Goal: Information Seeking & Learning: Check status

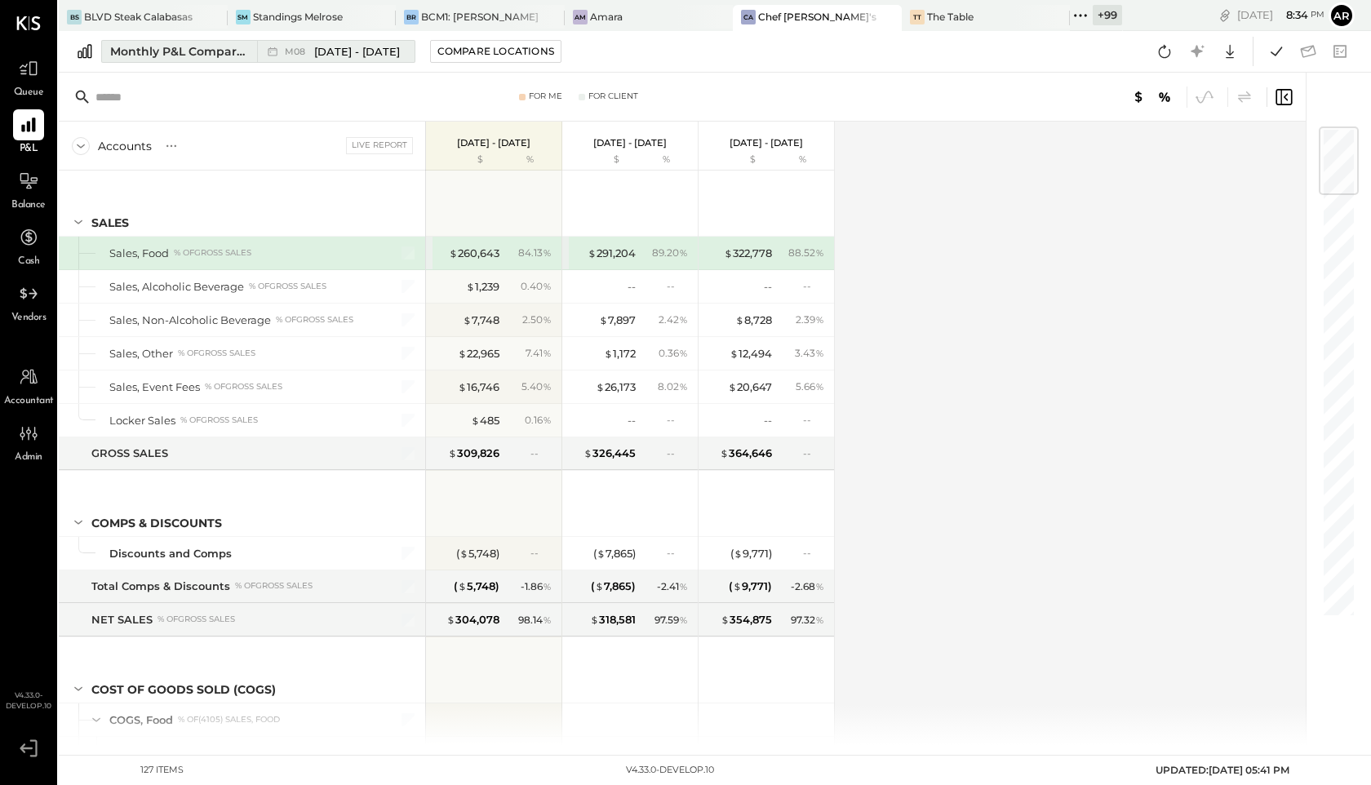
click at [329, 44] on span "[DATE] - [DATE]" at bounding box center [357, 52] width 86 height 16
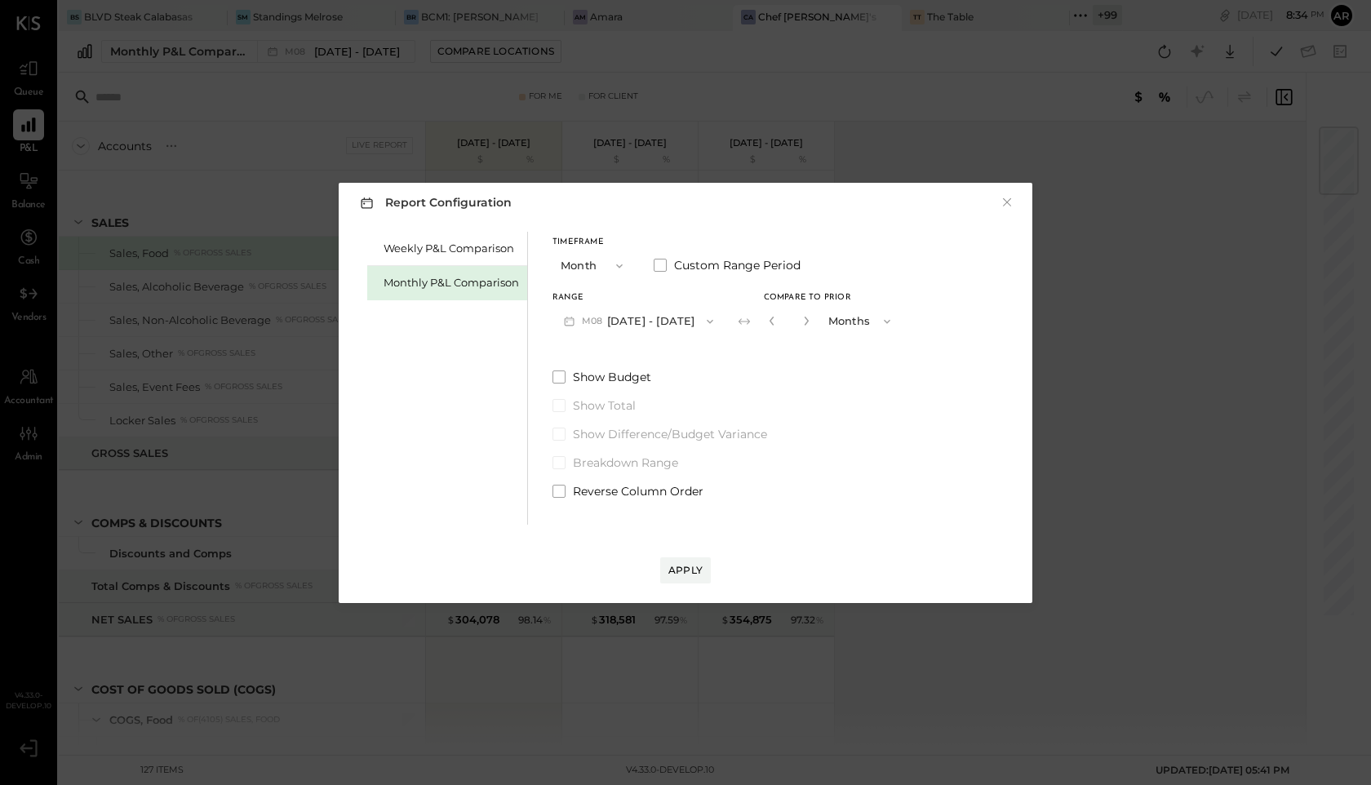
click at [1039, 73] on div "Report Configuration × Weekly P&L Comparison Monthly P&L Comparison Timeframe M…" at bounding box center [685, 392] width 1371 height 785
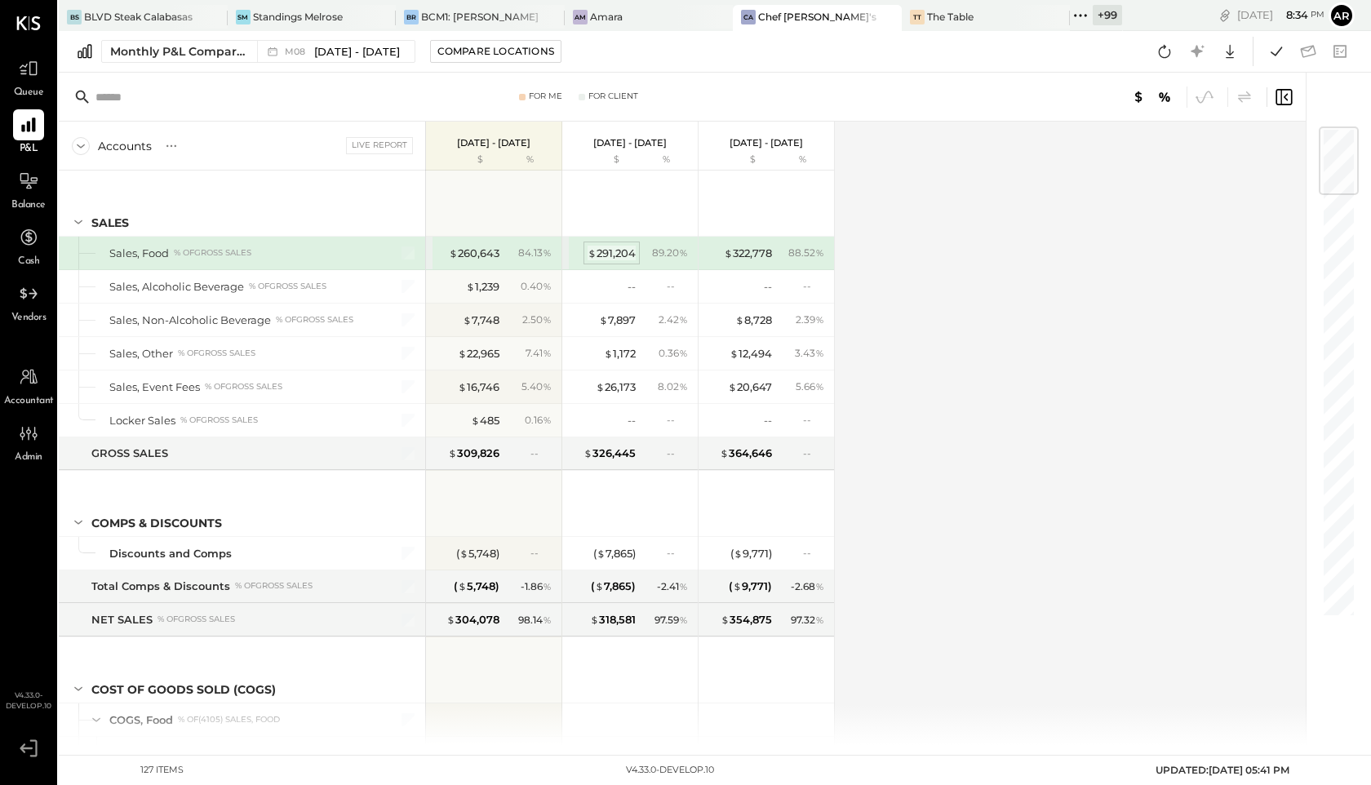
click at [617, 247] on div "$ 291,204" at bounding box center [612, 254] width 48 height 16
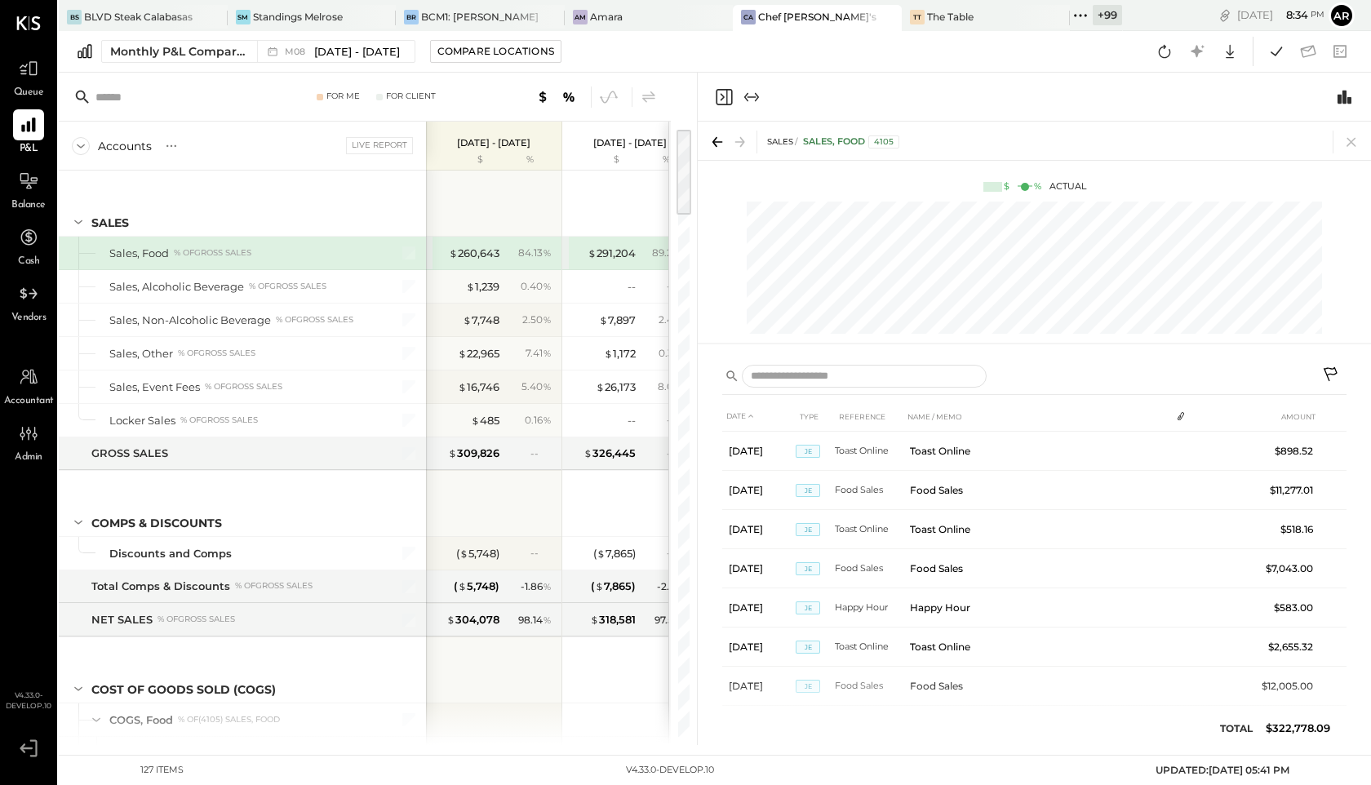
scroll to position [0, 165]
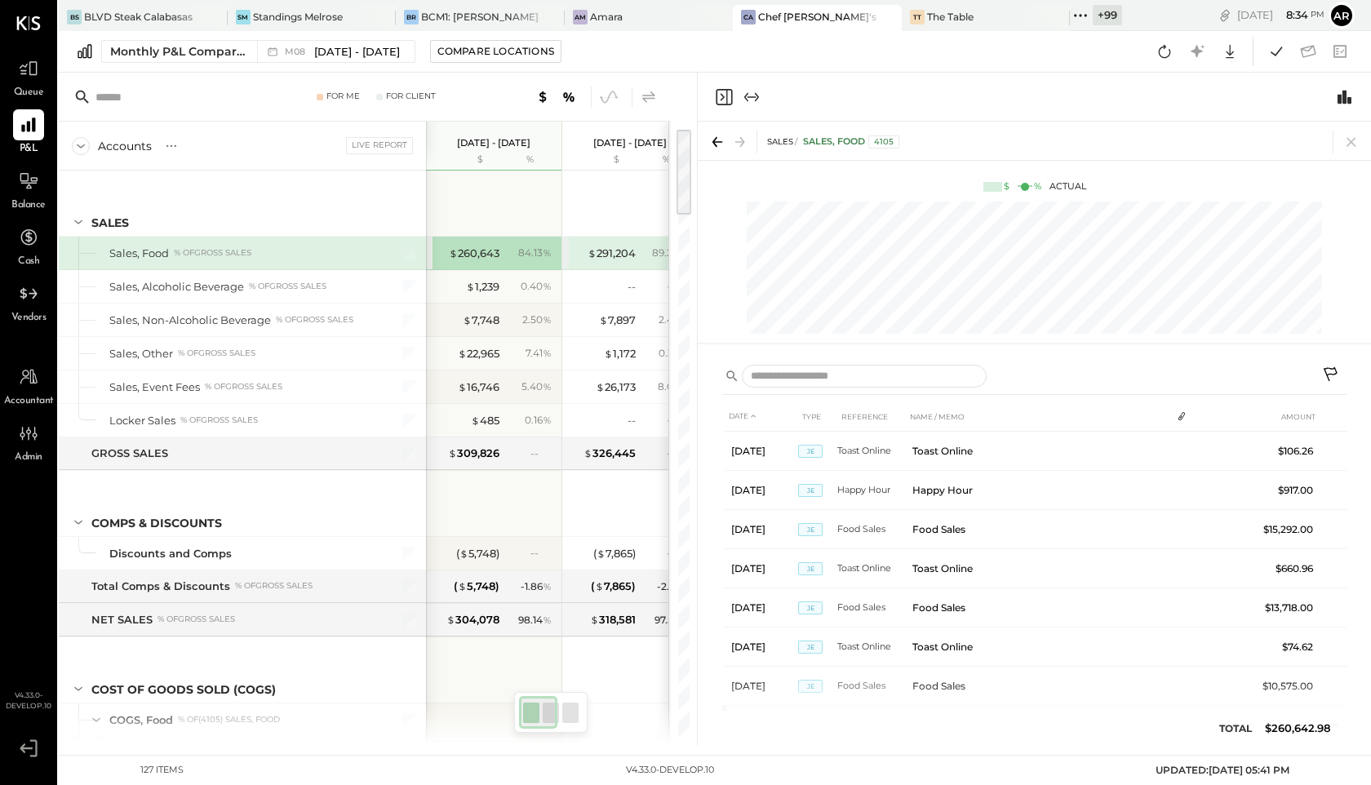
click at [649, 96] on icon at bounding box center [649, 97] width 20 height 20
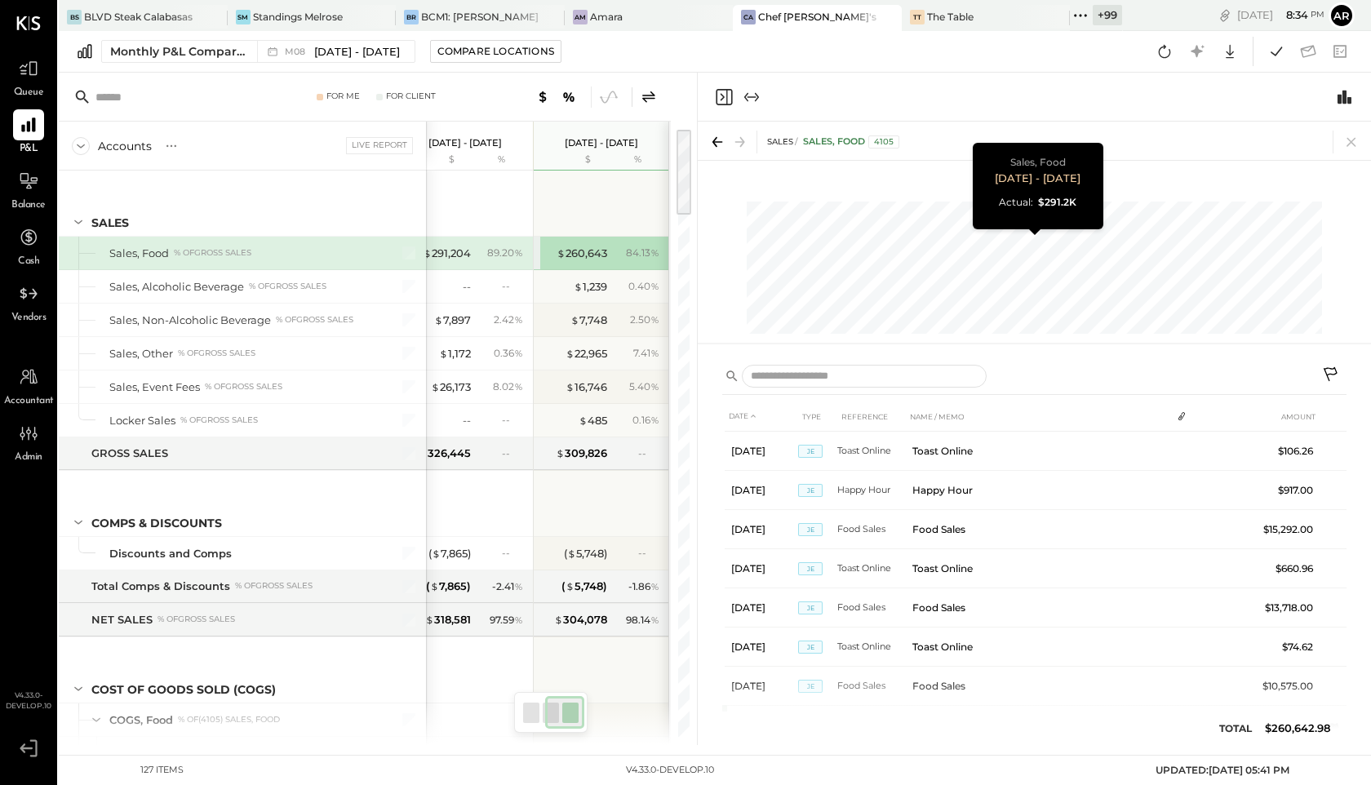
scroll to position [0, 82]
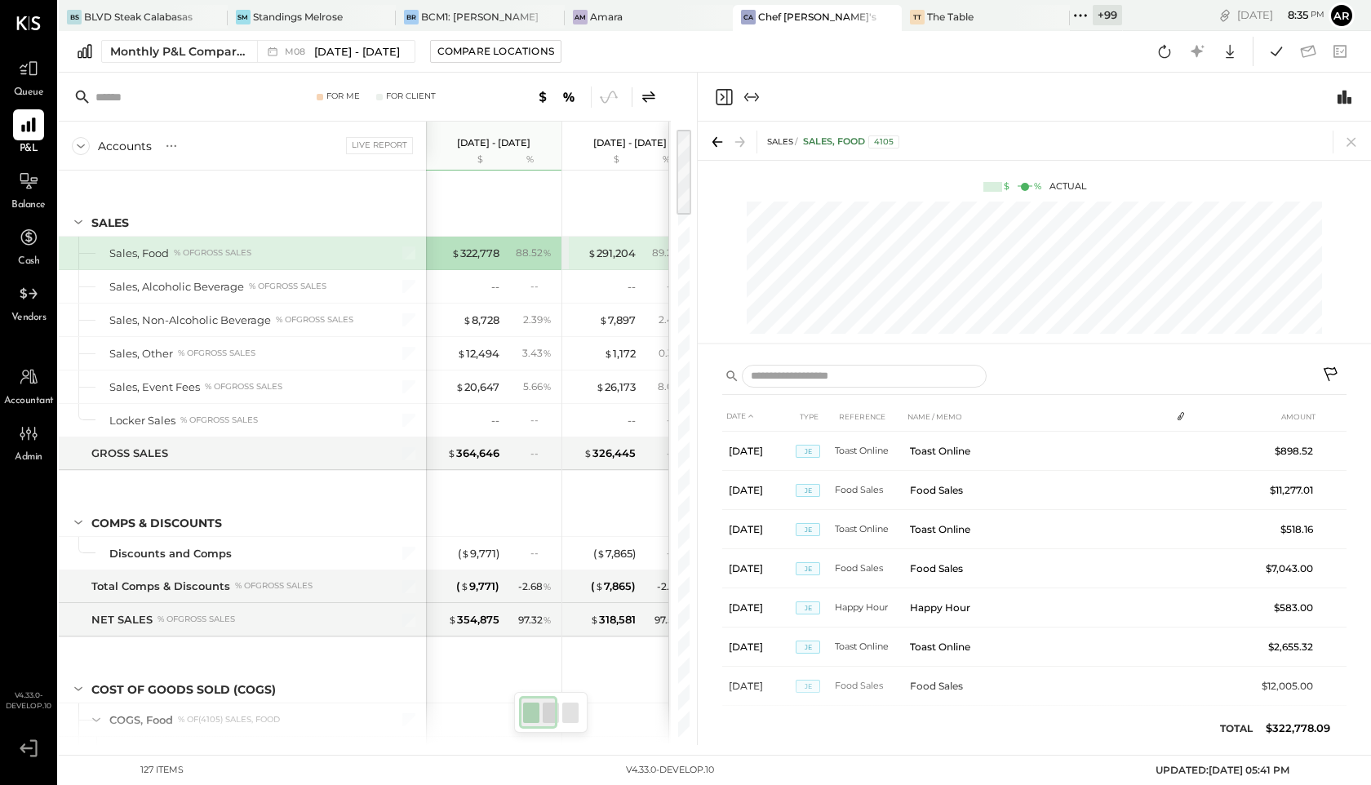
click at [647, 95] on icon at bounding box center [648, 96] width 13 height 11
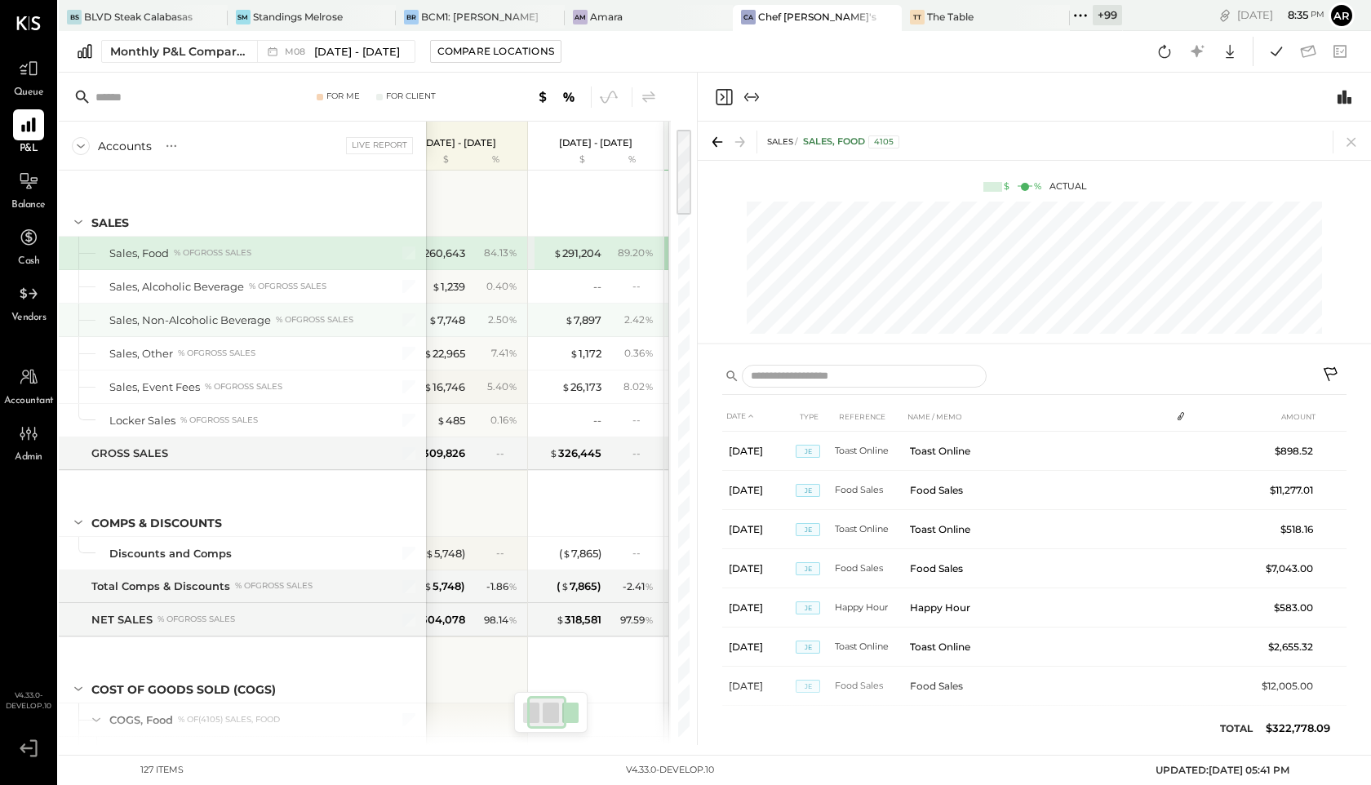
scroll to position [0, 54]
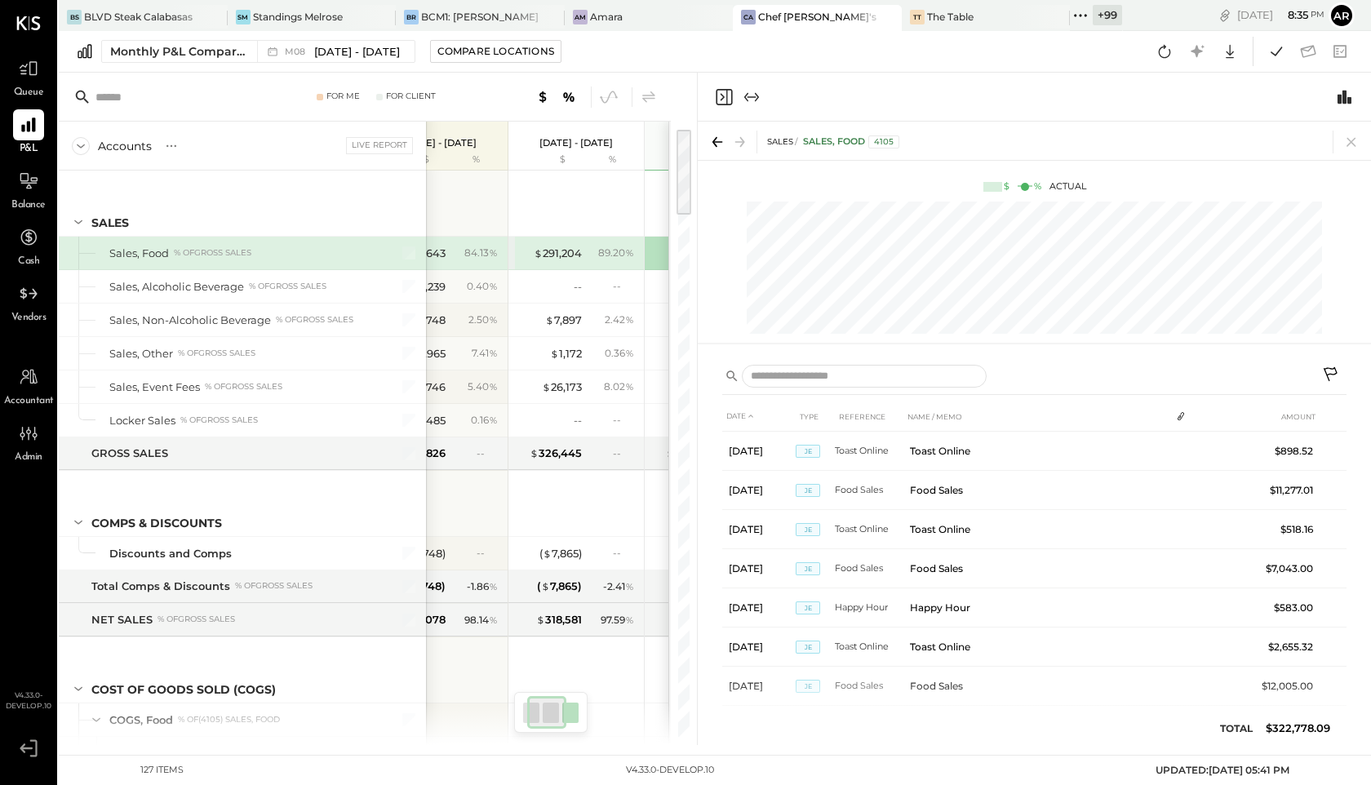
click at [540, 260] on div "$ 291,204 89.20 %" at bounding box center [578, 253] width 122 height 33
click at [464, 256] on div "84.13 %" at bounding box center [476, 253] width 53 height 15
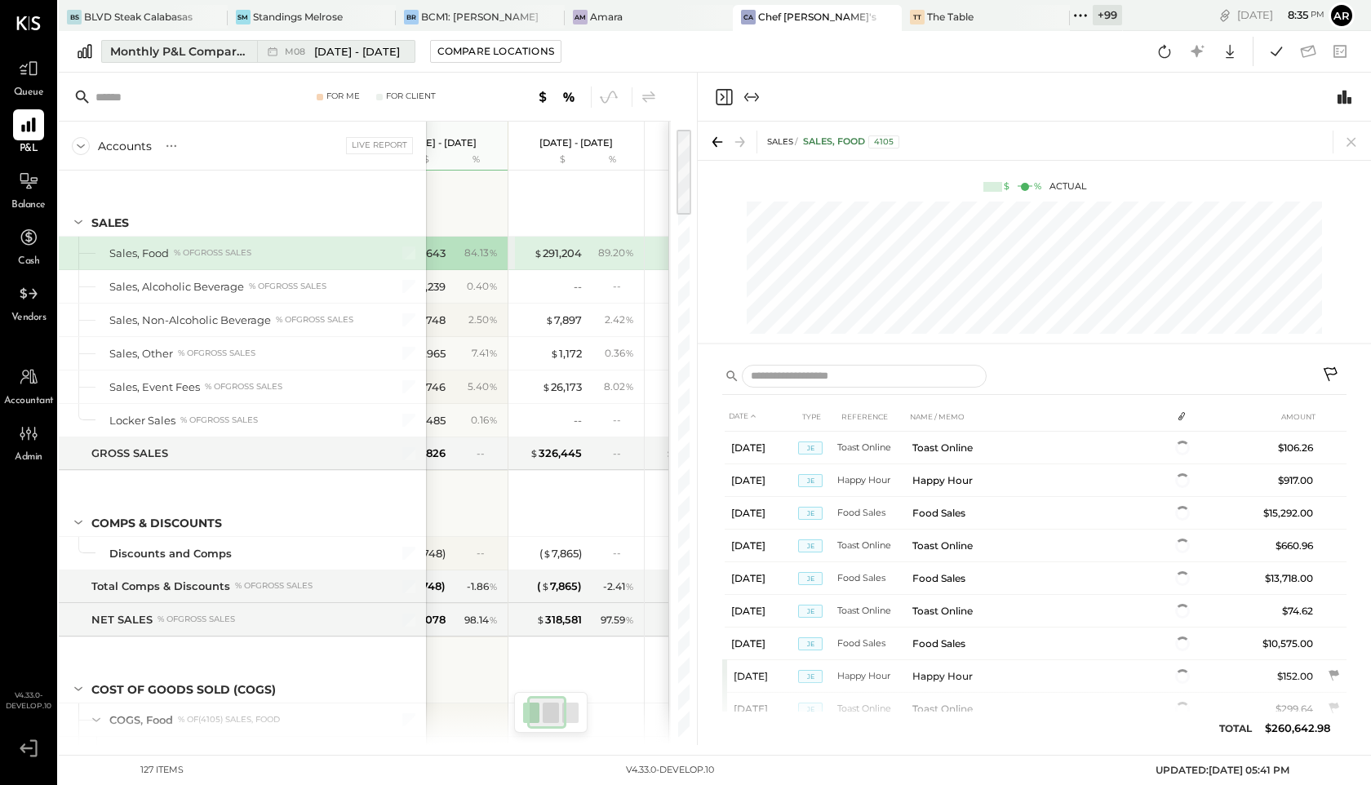
click at [287, 52] on span "M08" at bounding box center [297, 51] width 25 height 9
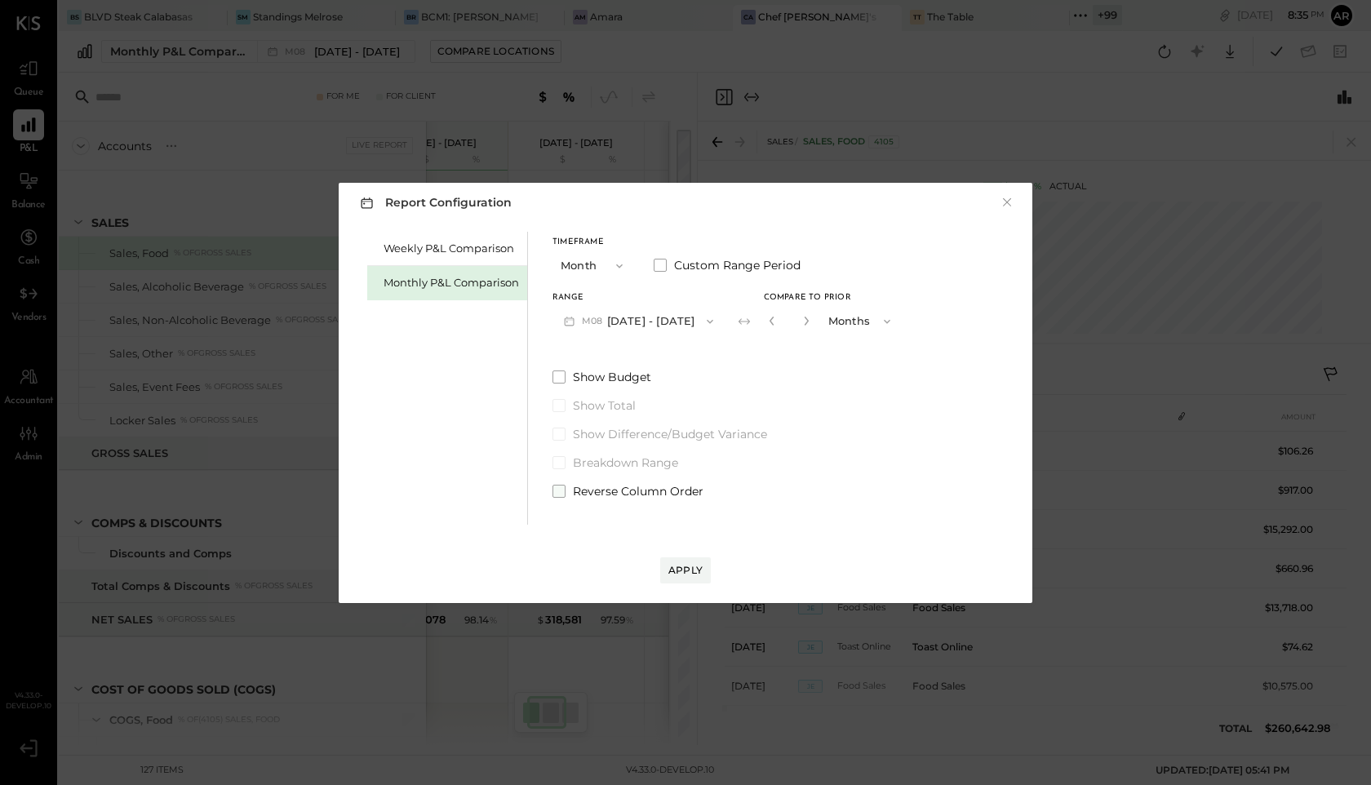
click at [562, 493] on span at bounding box center [559, 491] width 13 height 13
click at [692, 567] on div "Apply" at bounding box center [686, 570] width 34 height 14
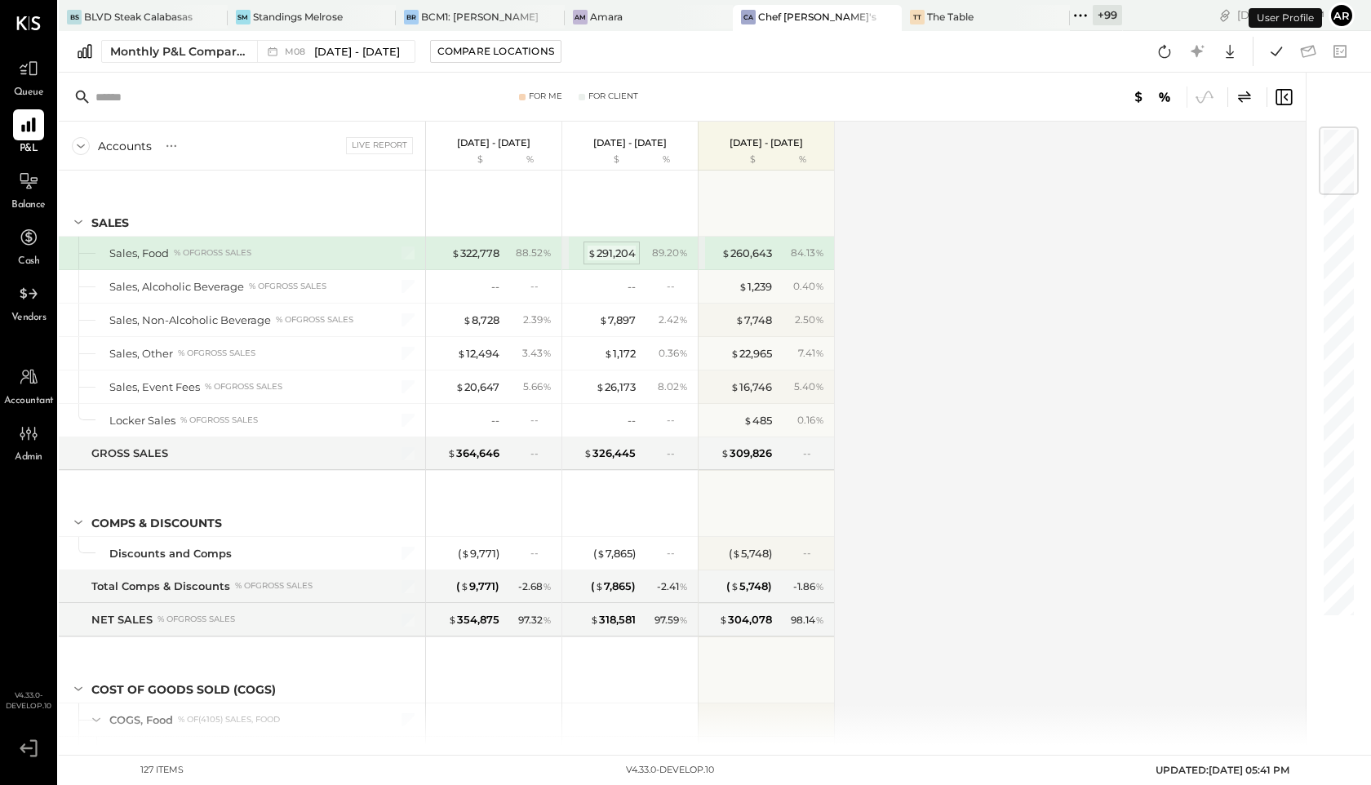
click at [608, 251] on div "$ 291,204" at bounding box center [612, 254] width 48 height 16
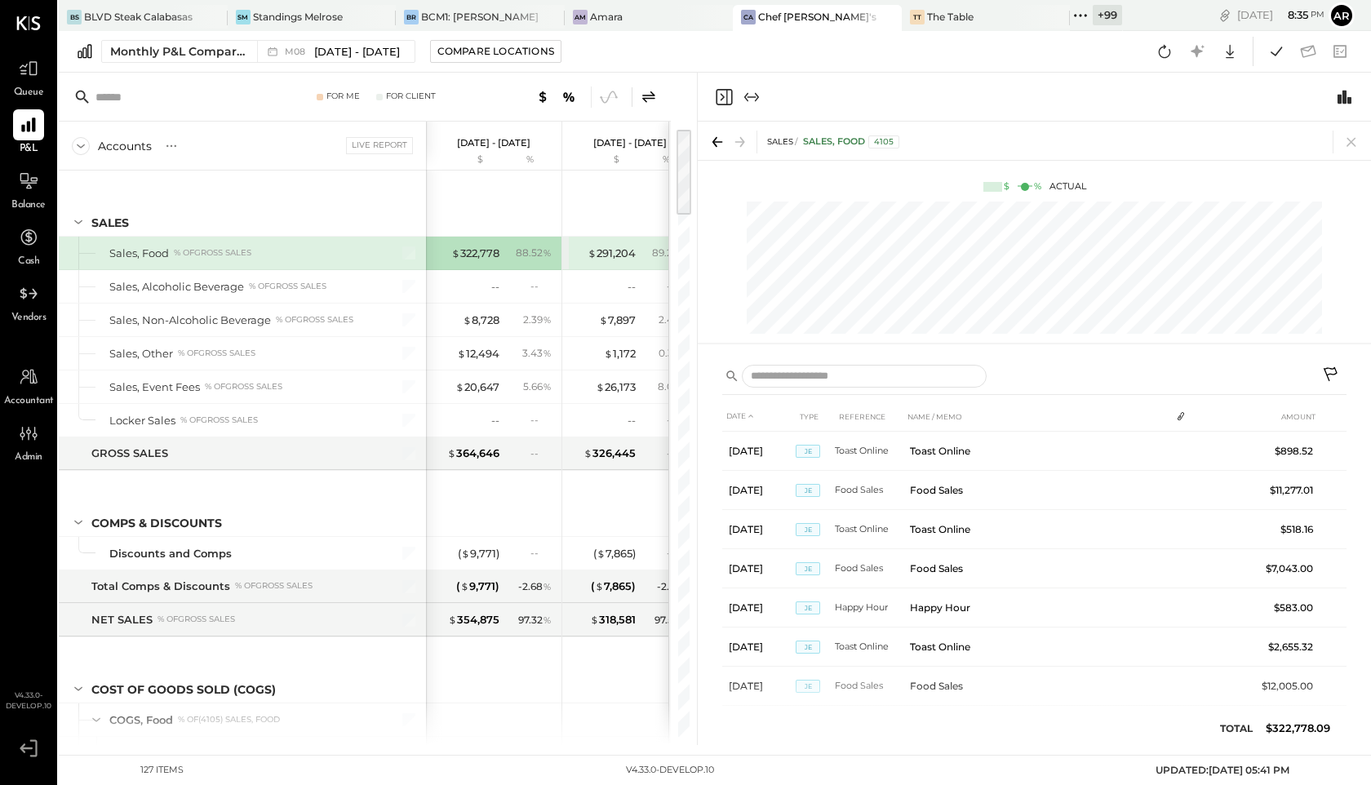
scroll to position [0, 165]
click at [648, 96] on icon at bounding box center [649, 97] width 20 height 20
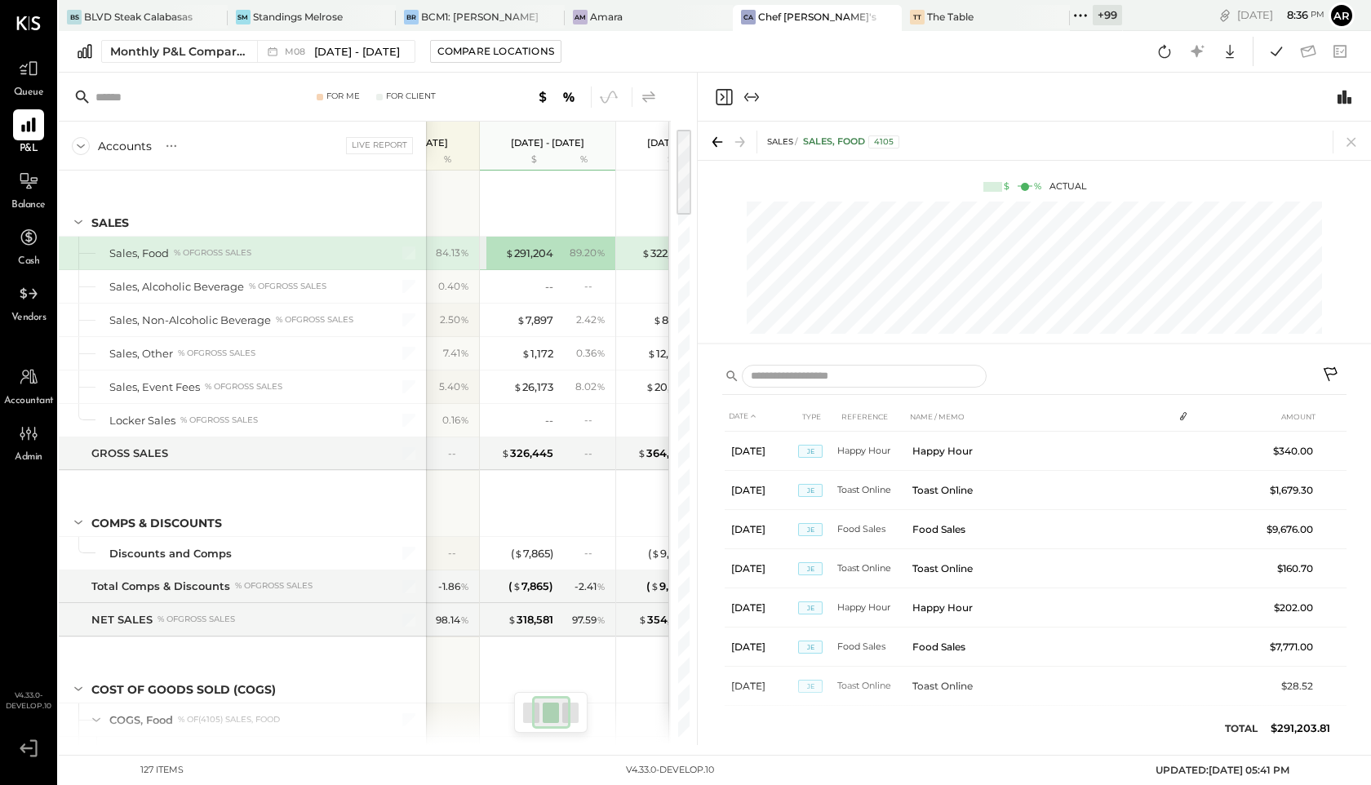
click at [646, 101] on icon at bounding box center [648, 96] width 13 height 11
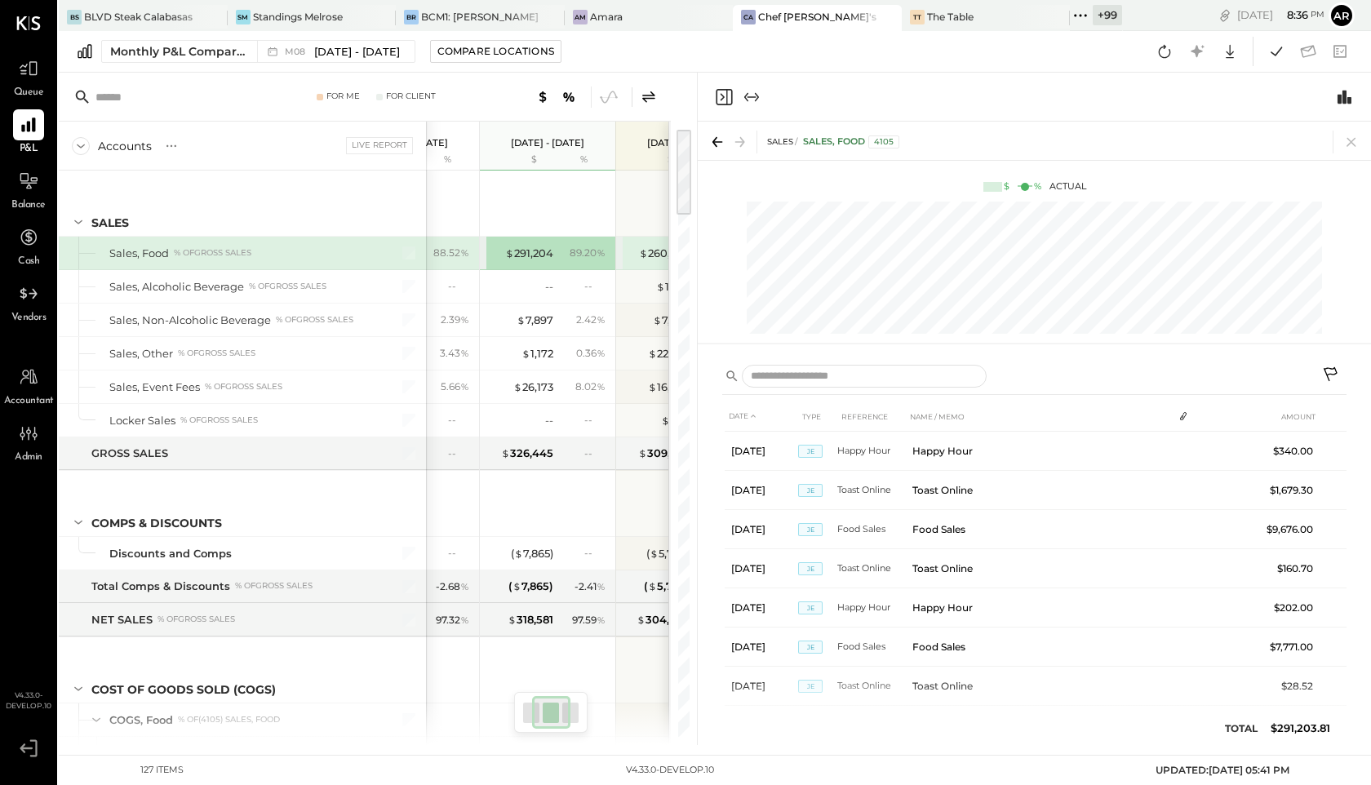
click at [444, 253] on div "88.52 %" at bounding box center [451, 253] width 36 height 15
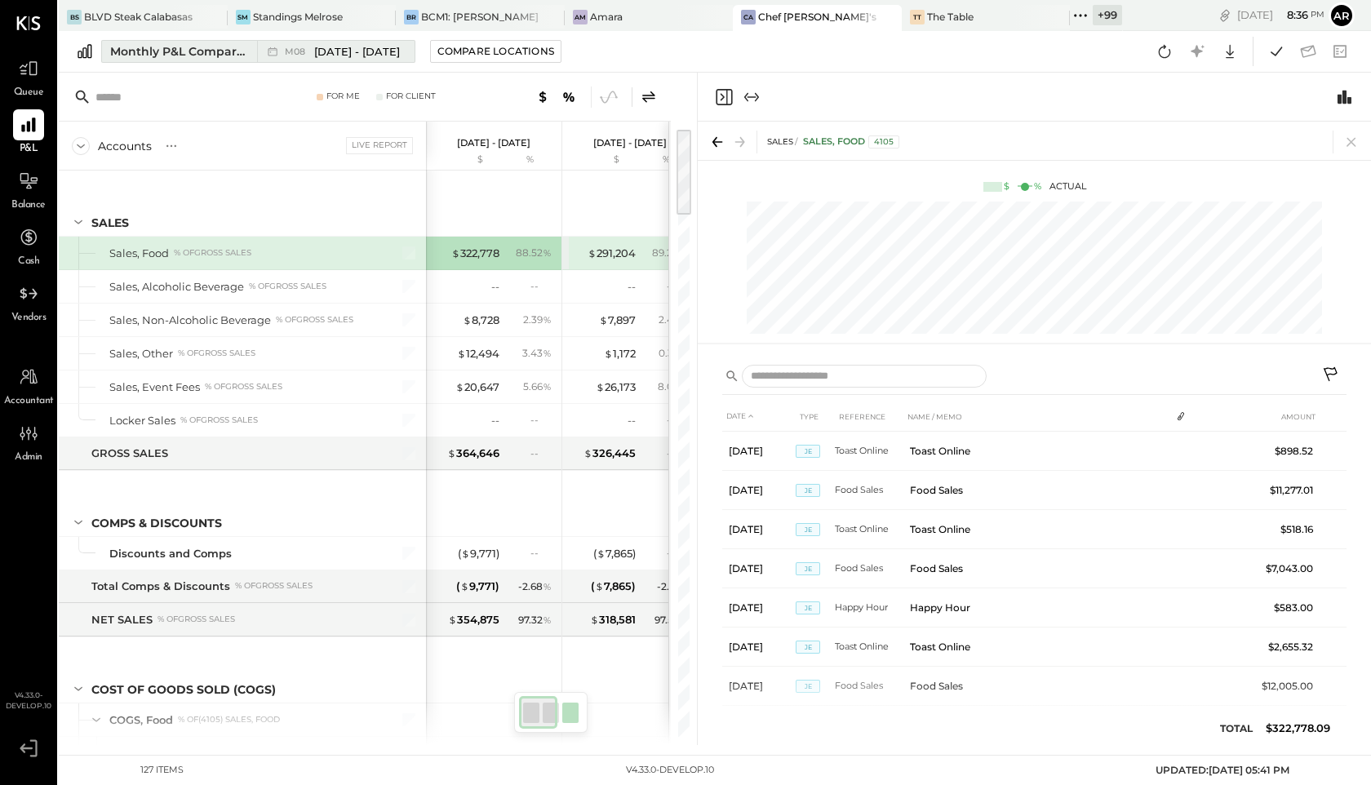
click at [317, 41] on div "M08 [DATE] - [DATE]" at bounding box center [331, 51] width 149 height 21
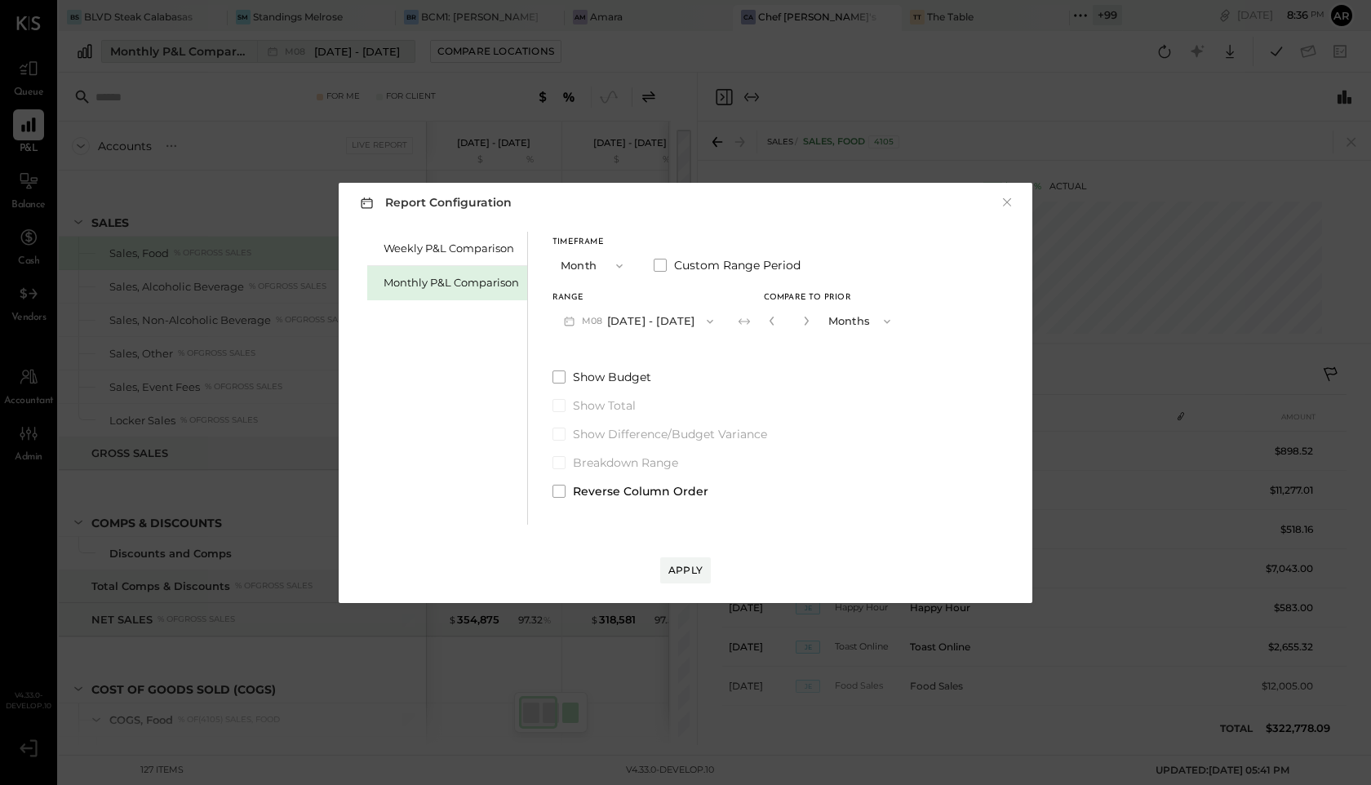
click at [317, 40] on div "Report Configuration × Weekly P&L Comparison Monthly P&L Comparison Timeframe M…" at bounding box center [685, 392] width 1371 height 785
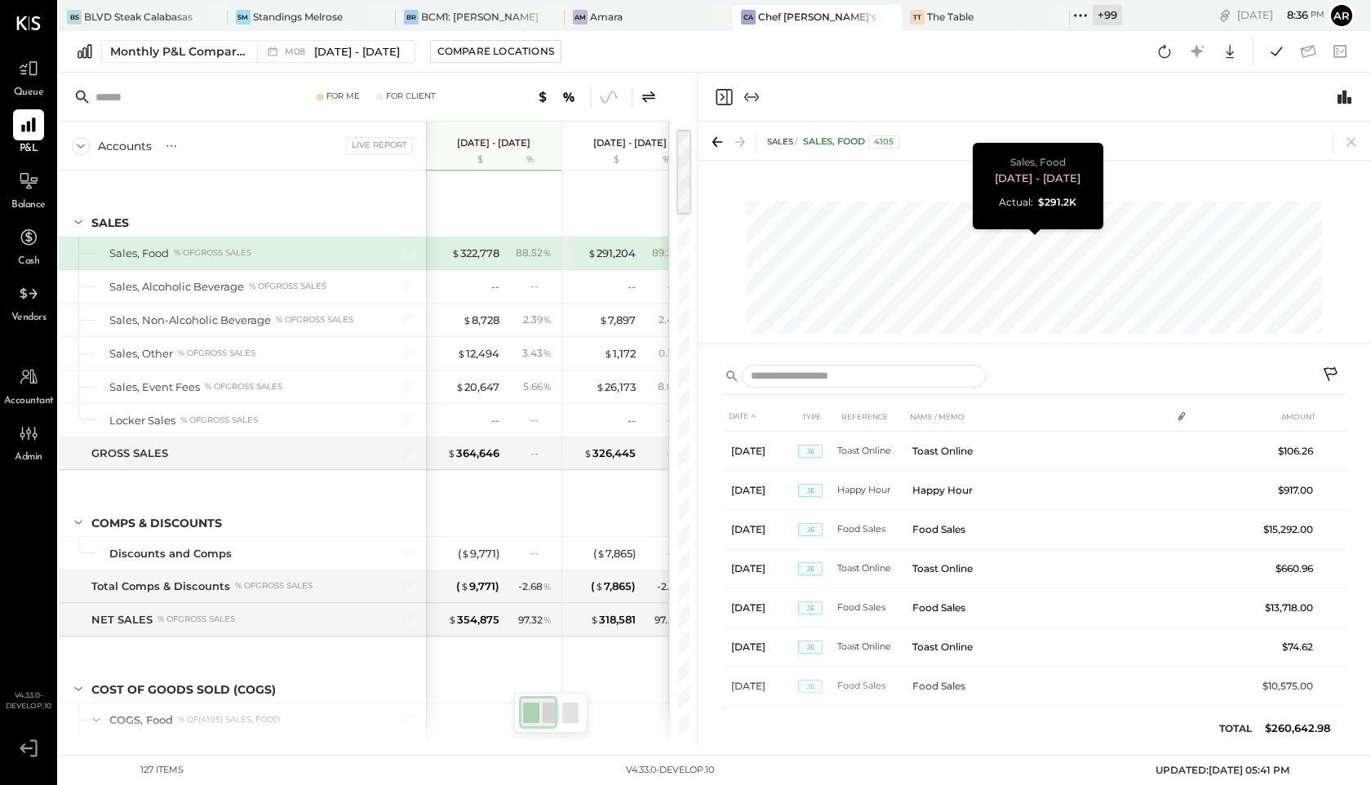
scroll to position [0, 82]
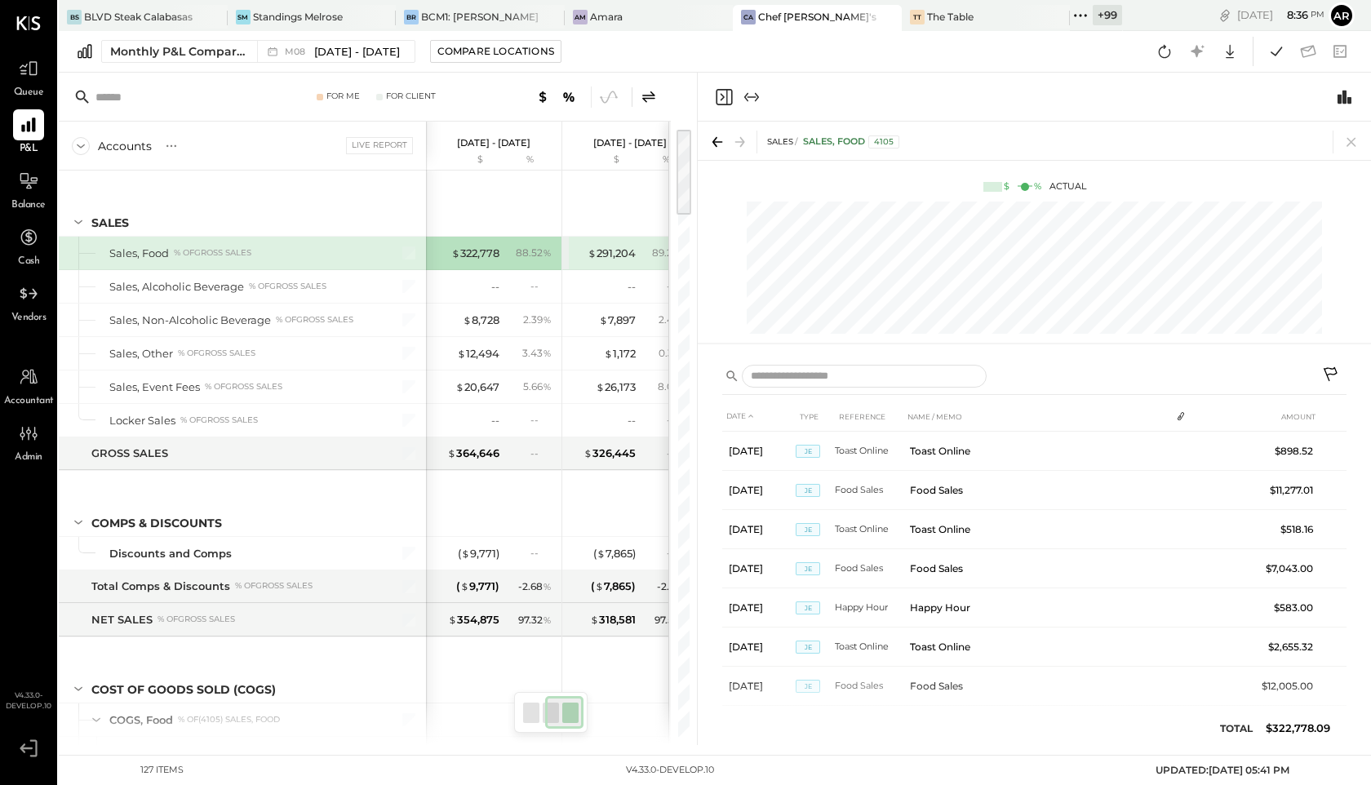
scroll to position [0, 165]
